Goal: Register for event/course

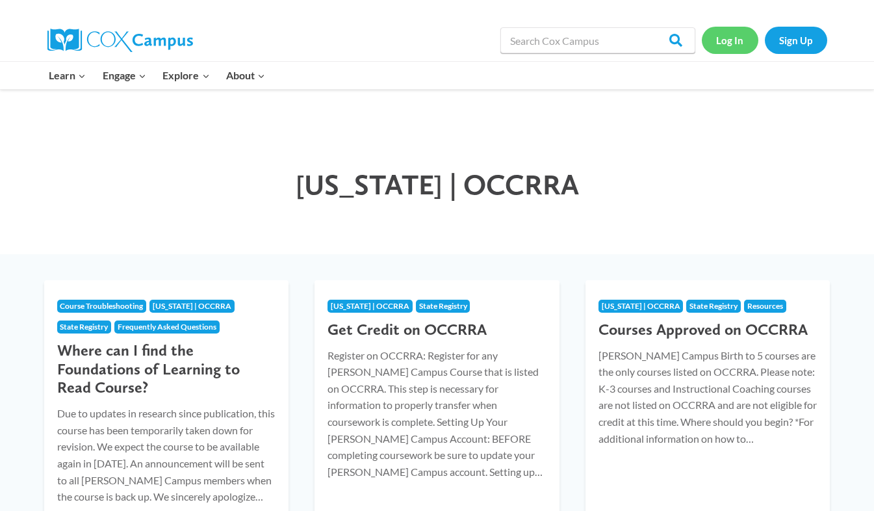
click at [730, 44] on link "Log In" at bounding box center [730, 40] width 57 height 27
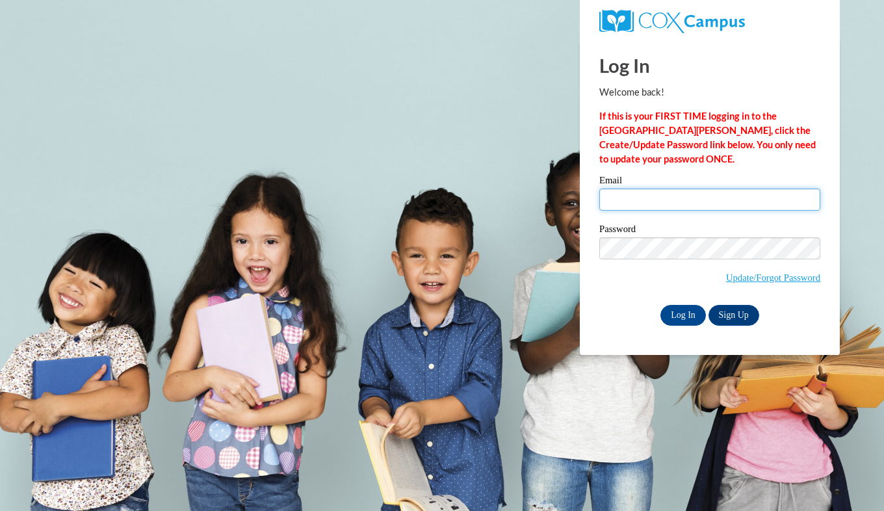
type input "shwetha.mvs@gmail.com"
click at [718, 203] on input "shwetha.mvs@gmail.com" at bounding box center [709, 199] width 221 height 22
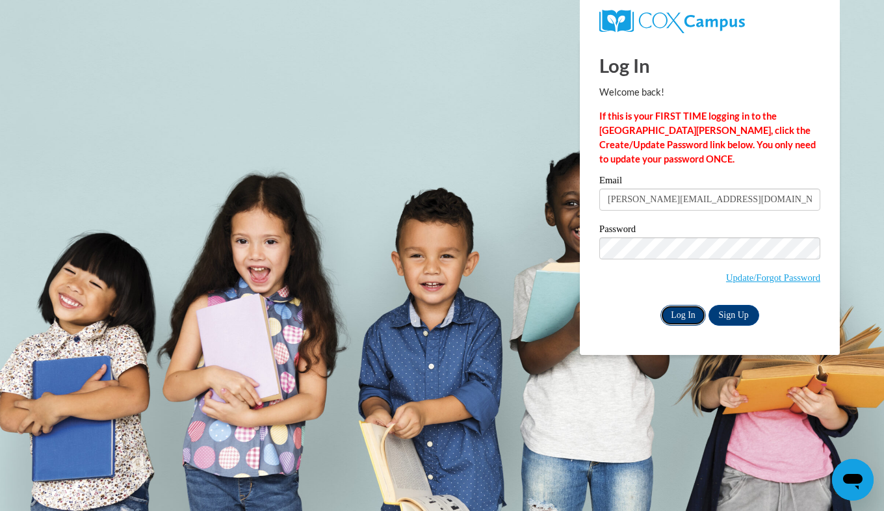
click at [683, 312] on input "Log In" at bounding box center [682, 315] width 45 height 21
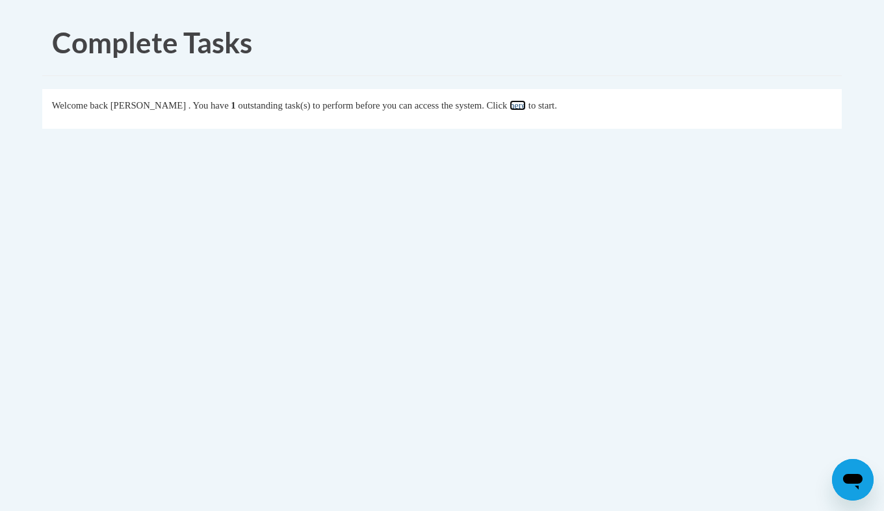
click at [526, 109] on link "here" at bounding box center [518, 105] width 16 height 10
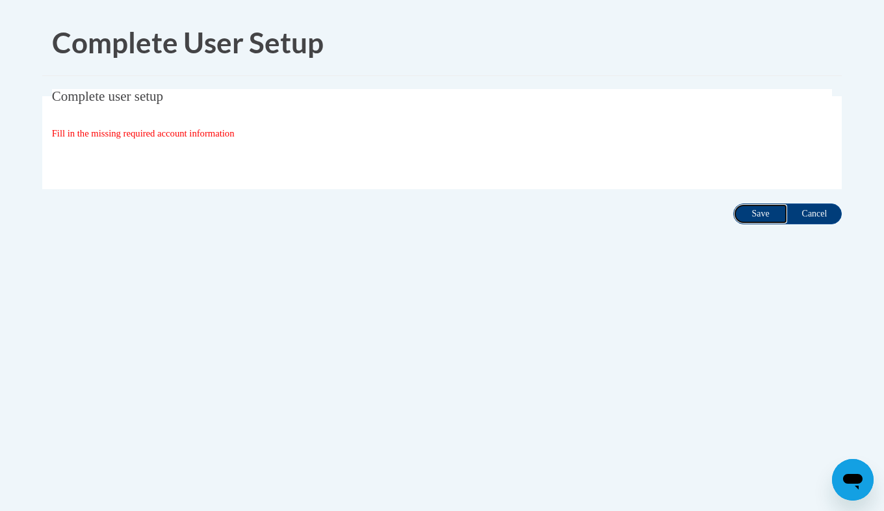
click at [753, 216] on input "Save" at bounding box center [760, 213] width 55 height 21
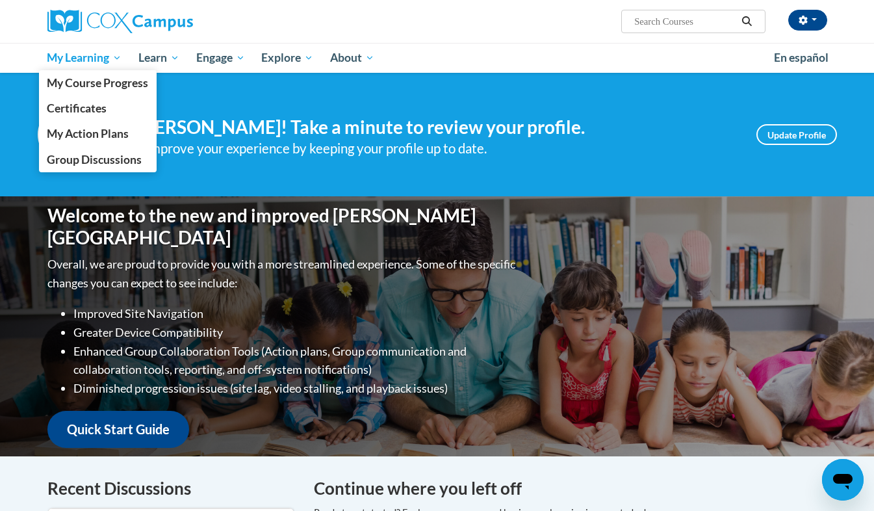
click at [110, 61] on span "My Learning" at bounding box center [84, 58] width 75 height 16
click at [121, 94] on link "My Course Progress" at bounding box center [98, 82] width 118 height 25
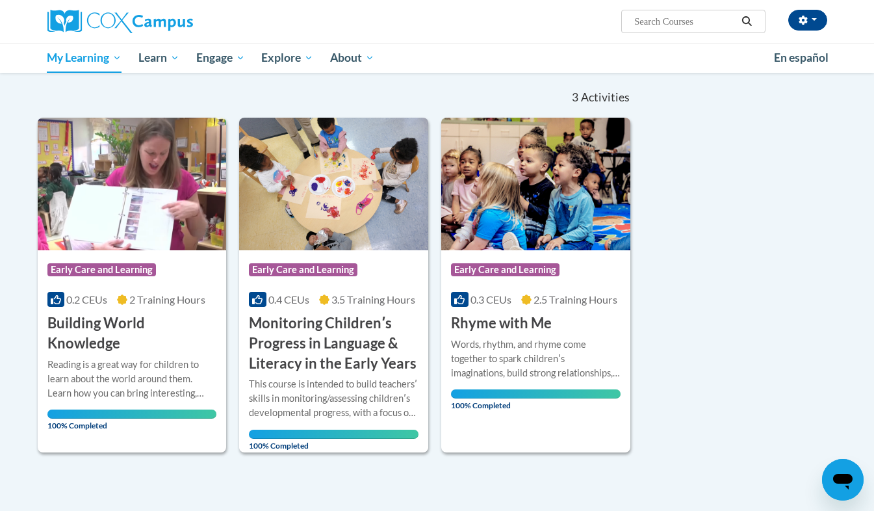
scroll to position [120, 0]
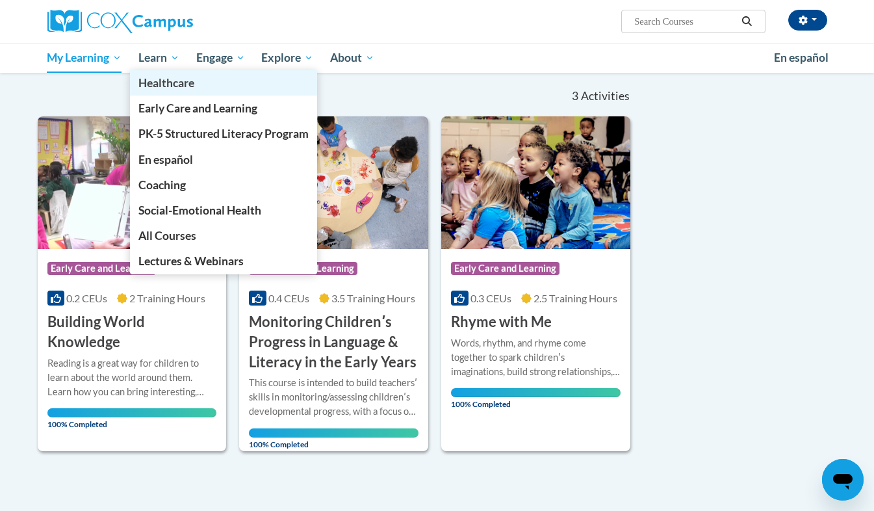
click at [167, 72] on link "Healthcare" at bounding box center [223, 82] width 187 height 25
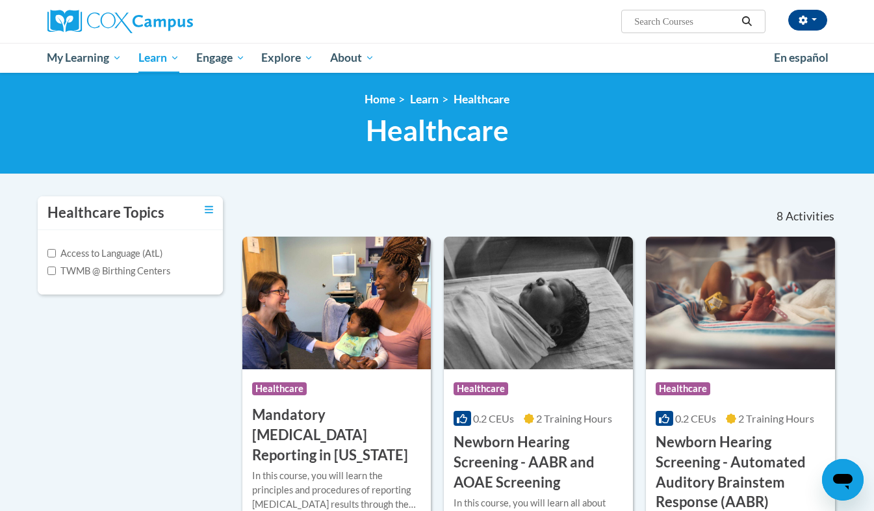
click at [693, 19] on input "Search..." at bounding box center [685, 22] width 104 height 16
type input "meaningfull conversations"
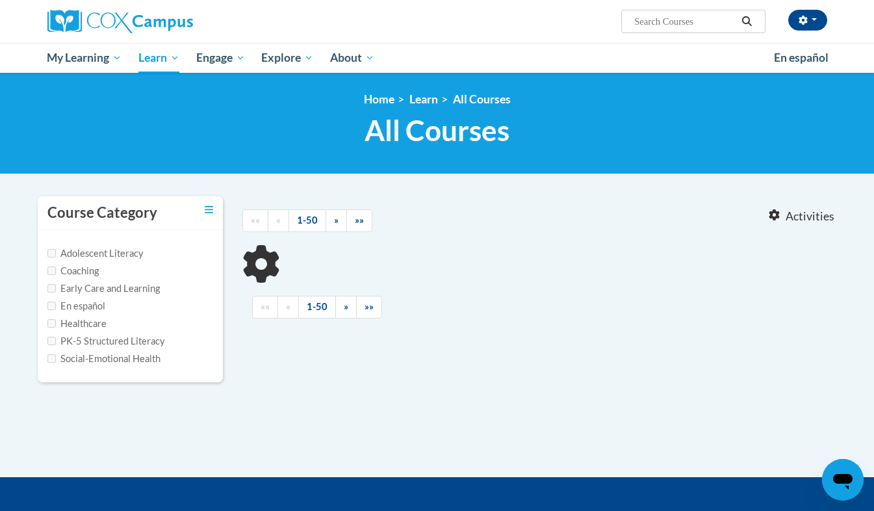
type input "meaningfull conversations"
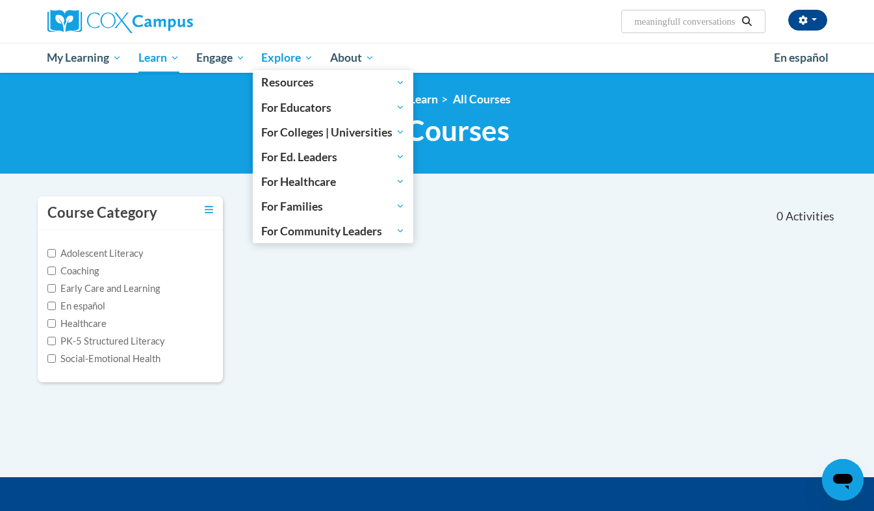
click at [309, 64] on span "Explore" at bounding box center [287, 58] width 52 height 16
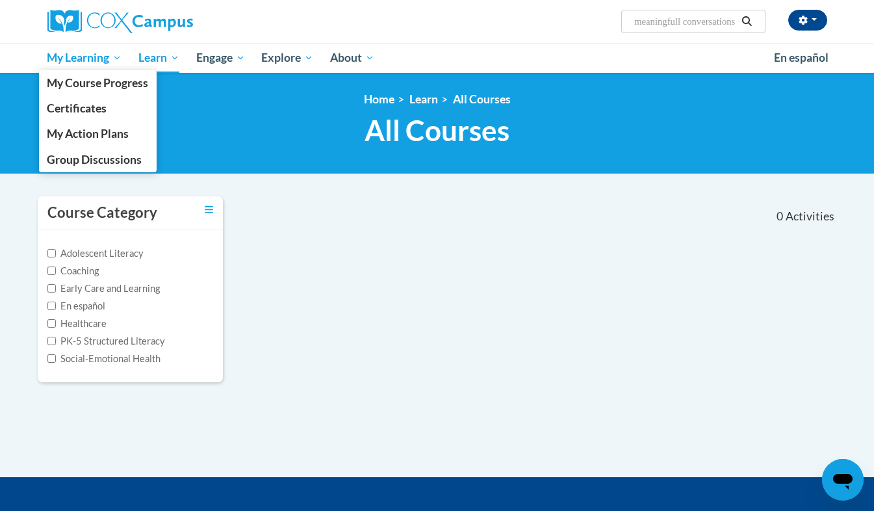
click at [80, 57] on span "My Learning" at bounding box center [84, 58] width 75 height 16
click at [99, 110] on span "Certificates" at bounding box center [77, 108] width 60 height 14
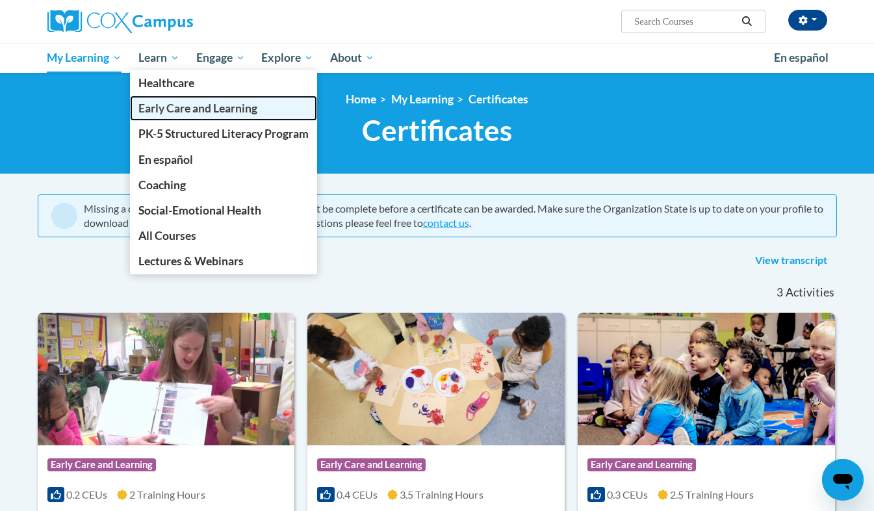
click at [174, 109] on span "Early Care and Learning" at bounding box center [197, 108] width 119 height 14
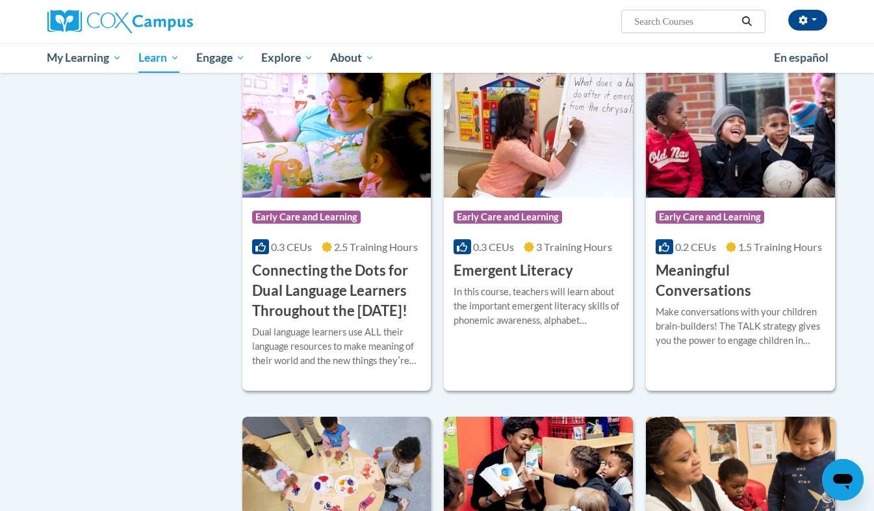
scroll to position [721, 0]
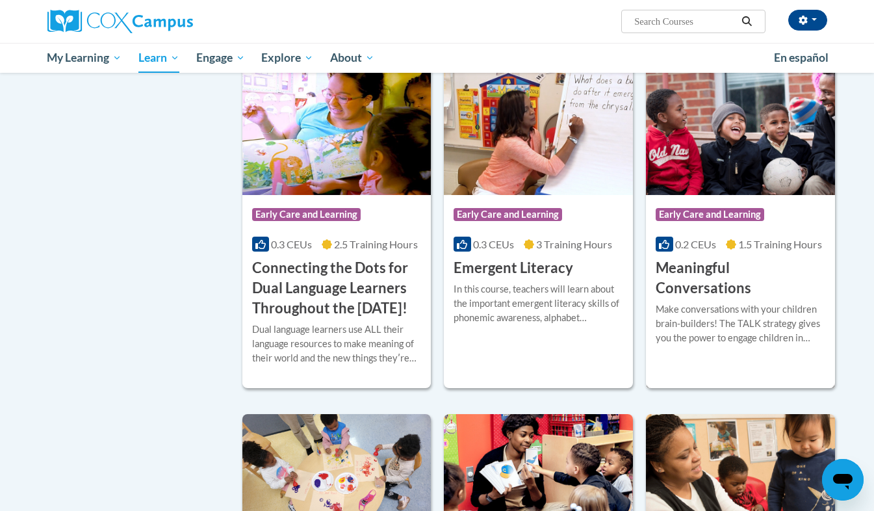
click at [725, 302] on div "Make conversations with your children brain-builders! The TALK strategy gives y…" at bounding box center [741, 323] width 170 height 43
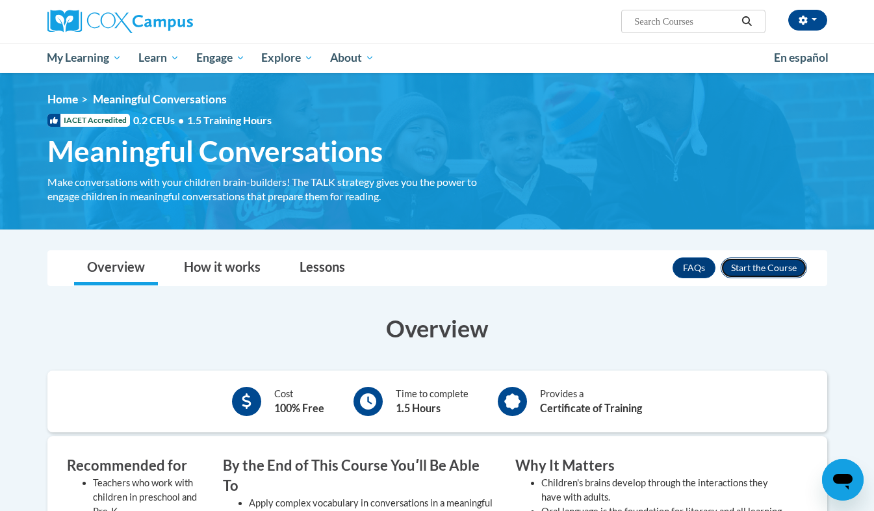
click at [764, 270] on button "Enroll" at bounding box center [764, 267] width 86 height 21
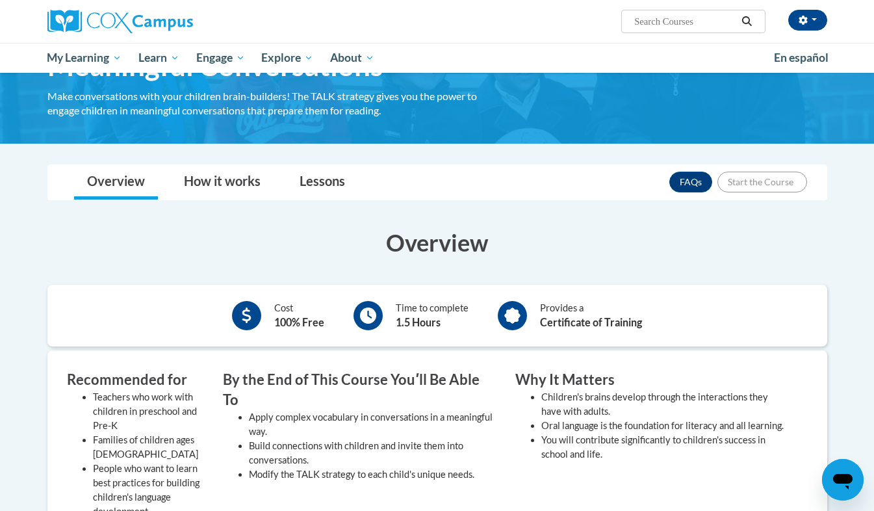
scroll to position [88, 0]
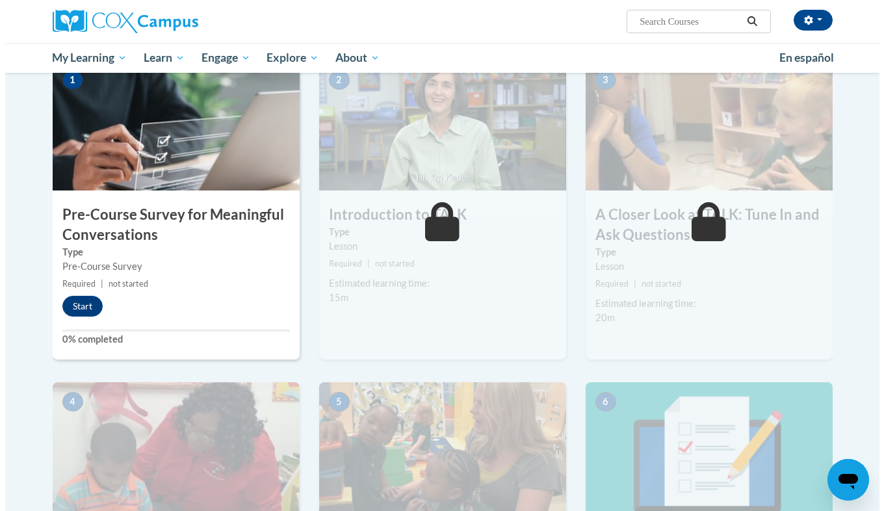
scroll to position [277, 0]
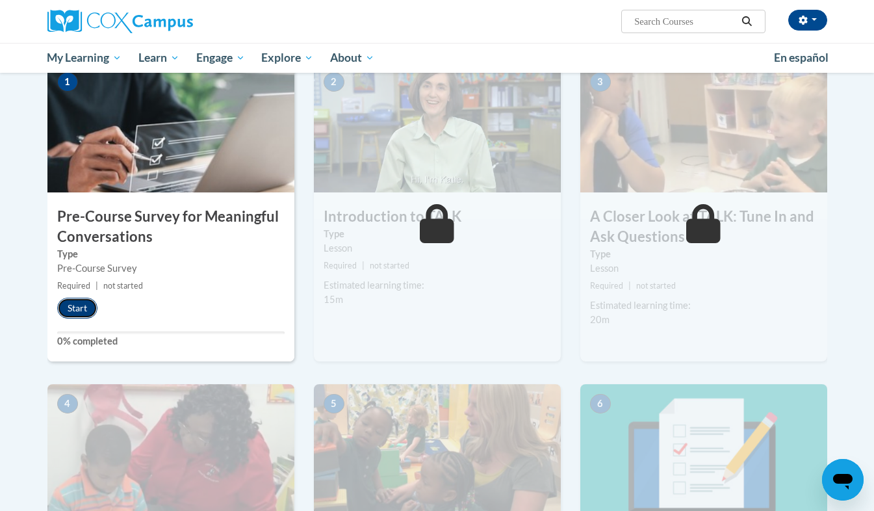
click at [75, 302] on button "Start" at bounding box center [77, 308] width 40 height 21
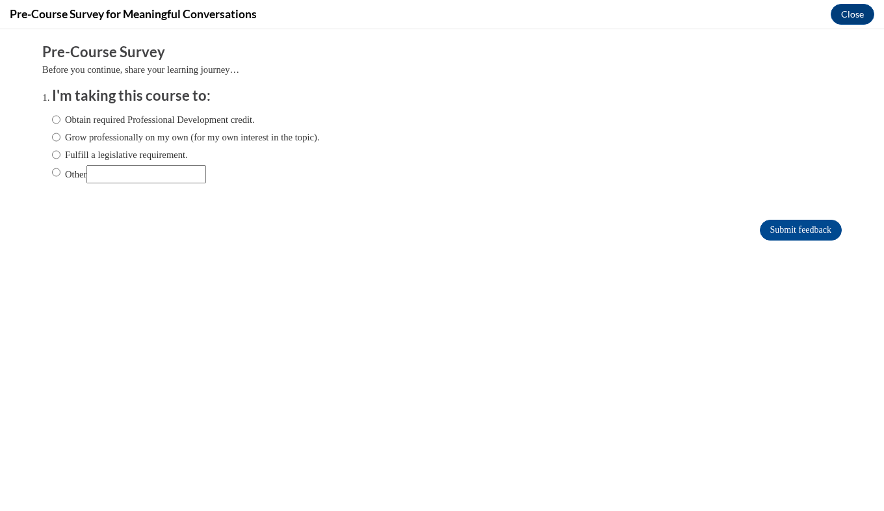
scroll to position [0, 0]
click at [52, 122] on input "Obtain required Professional Development credit." at bounding box center [56, 119] width 8 height 14
radio input "true"
click at [781, 235] on input "Submit feedback" at bounding box center [801, 230] width 82 height 21
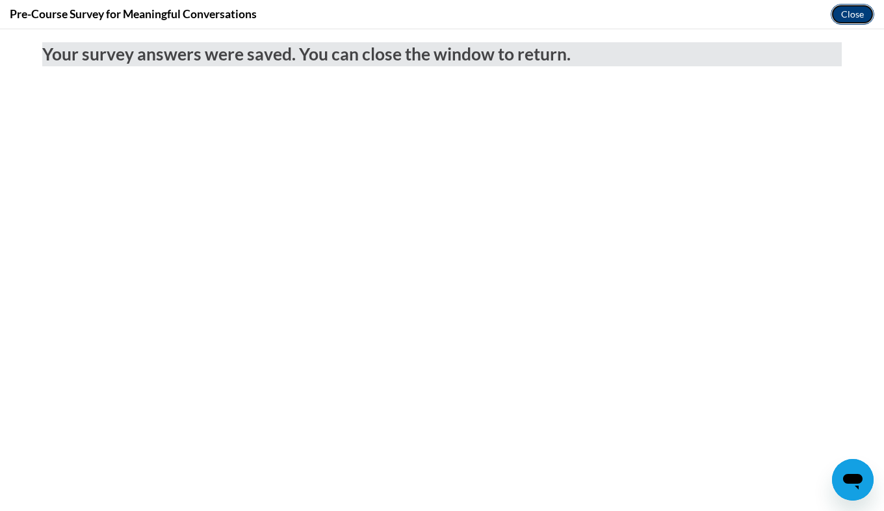
click at [858, 17] on button "Close" at bounding box center [853, 14] width 44 height 21
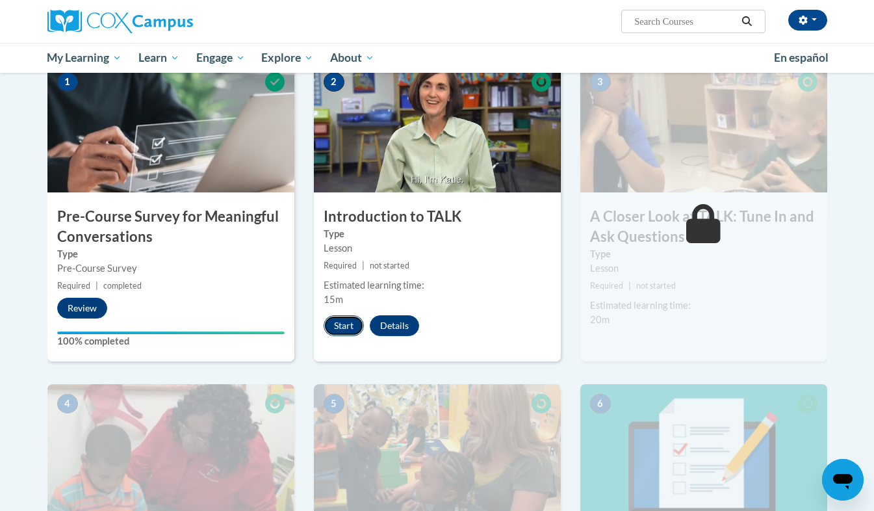
click at [333, 330] on button "Start" at bounding box center [344, 325] width 40 height 21
